Goal: Task Accomplishment & Management: Use online tool/utility

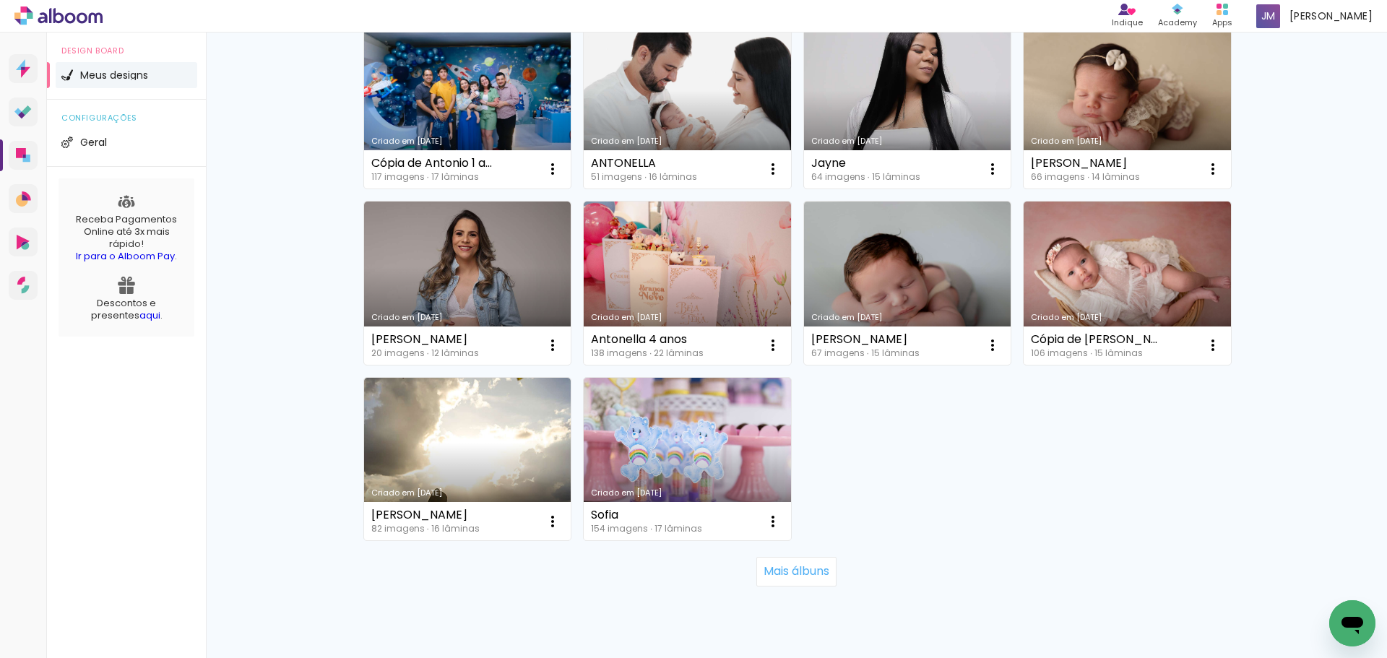
scroll to position [867, 0]
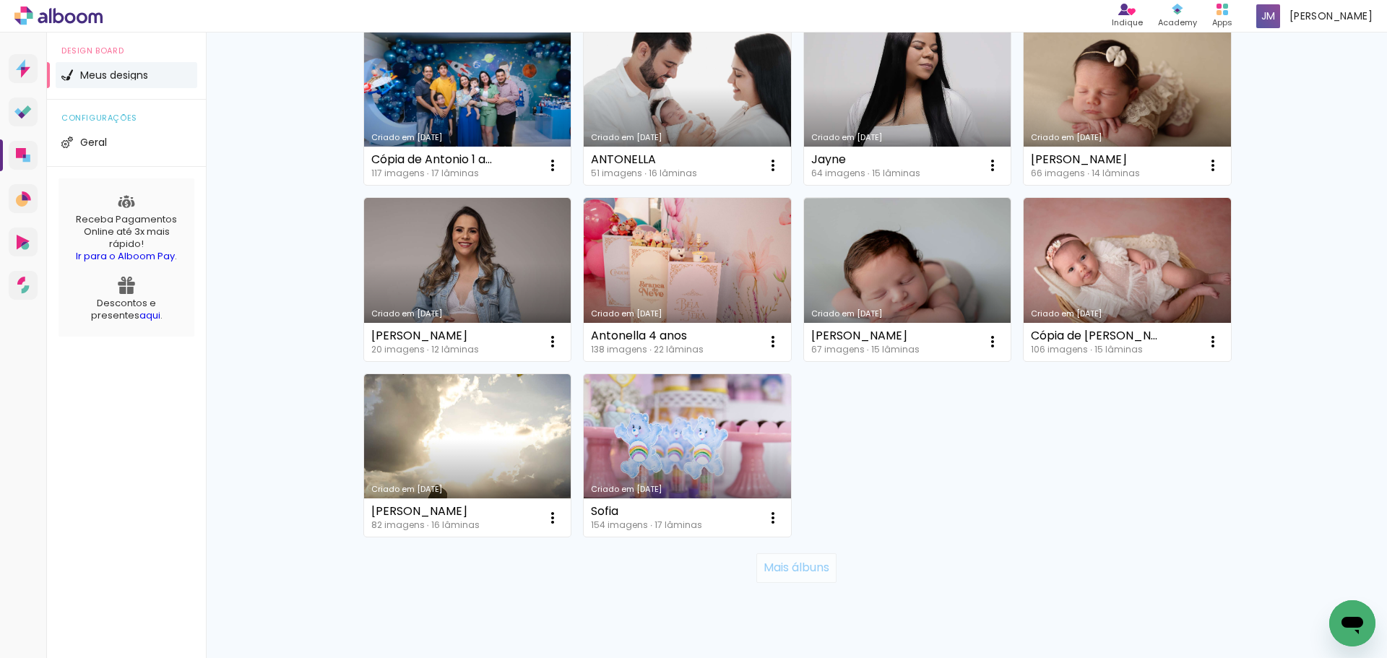
click at [0, 0] on slot "Mais álbuns" at bounding box center [0, 0] width 0 height 0
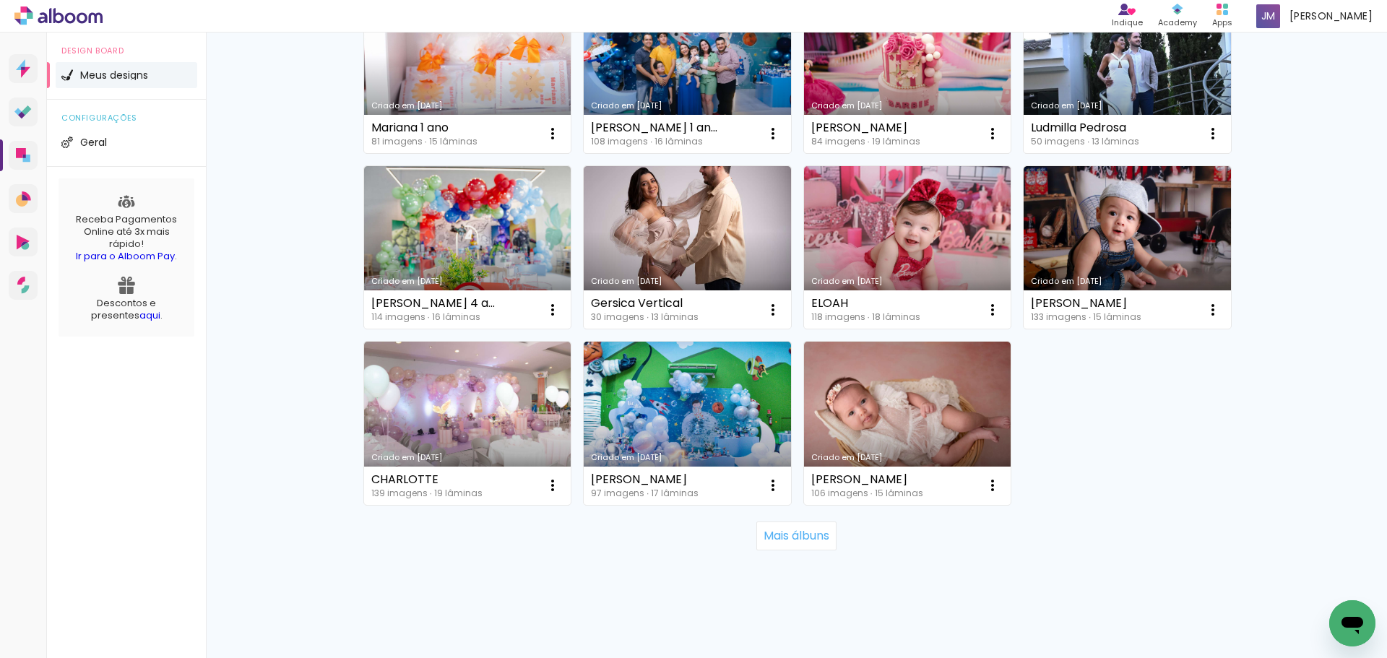
scroll to position [1966, 0]
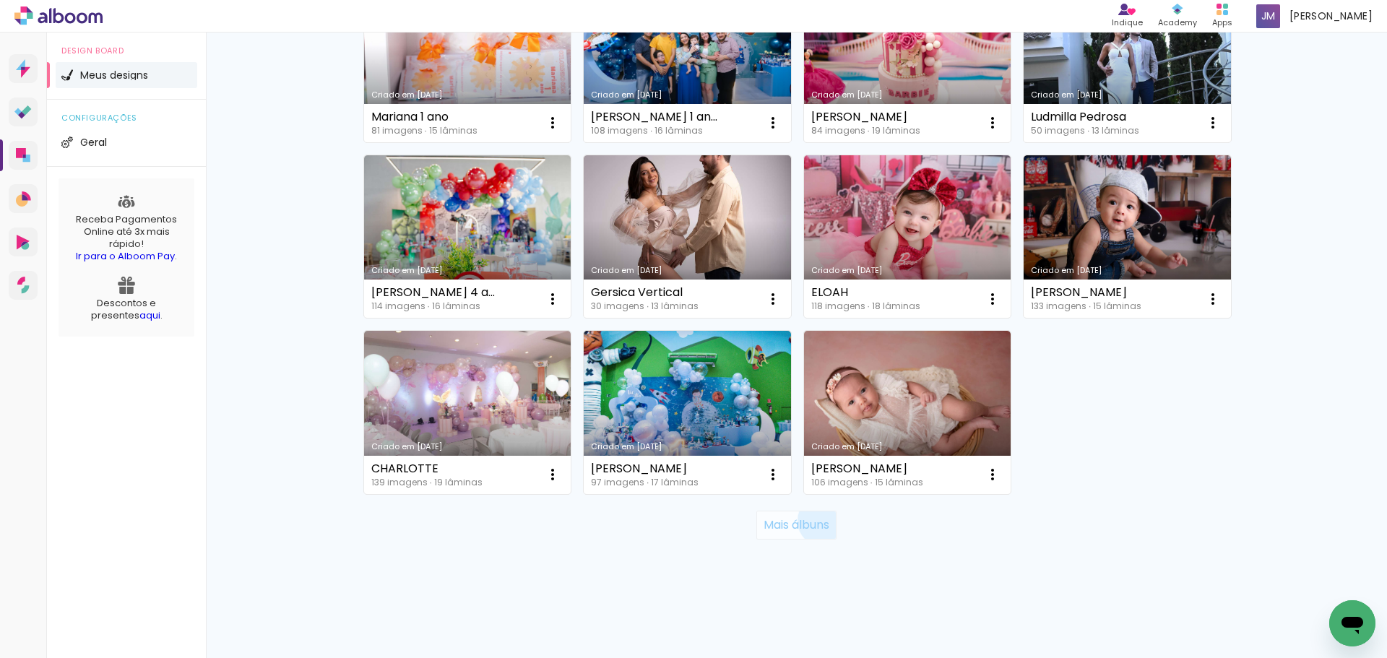
click at [0, 0] on slot "Mais álbuns" at bounding box center [0, 0] width 0 height 0
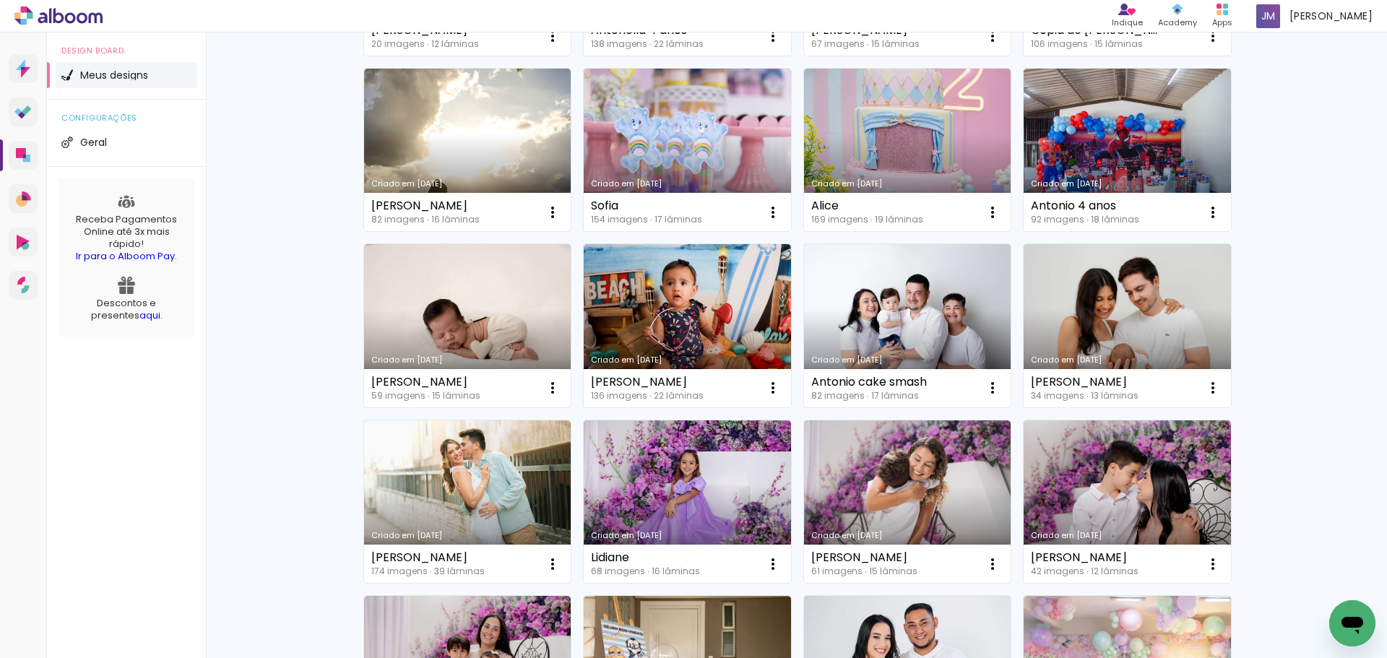
scroll to position [1171, 0]
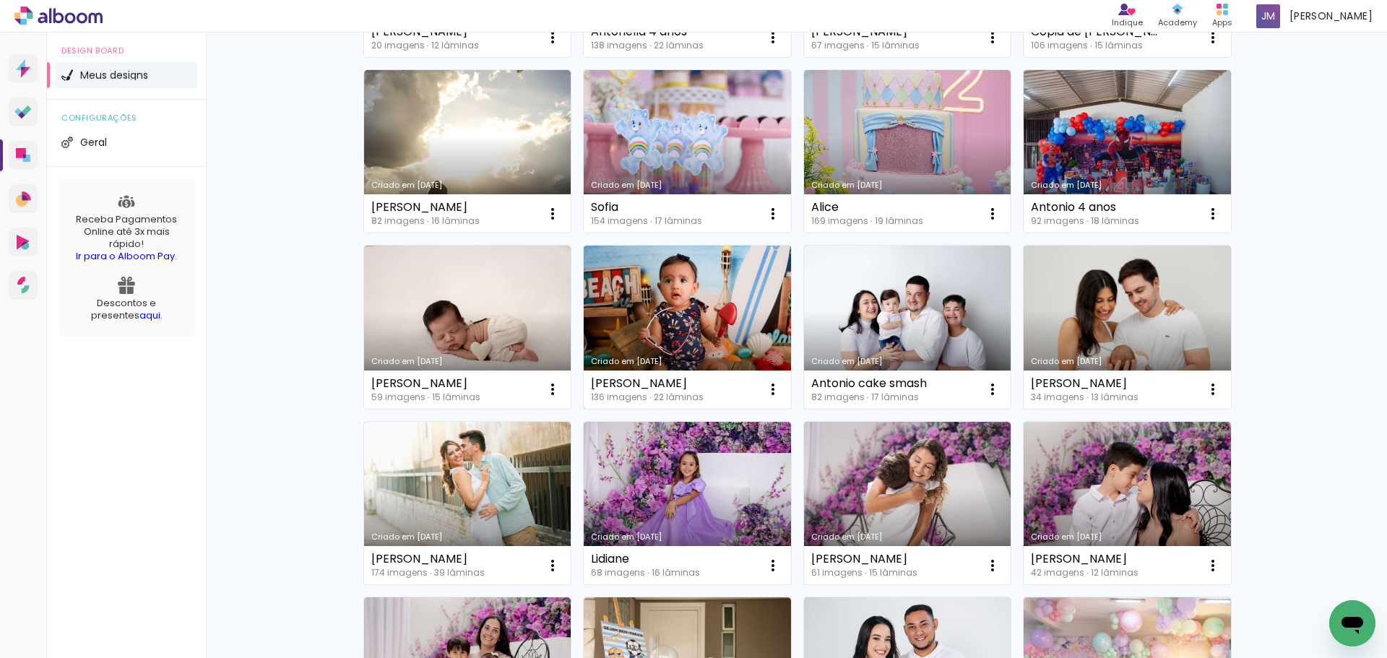
click at [756, 351] on link "Criado em [DATE]" at bounding box center [687, 327] width 207 height 163
